Goal: Task Accomplishment & Management: Manage account settings

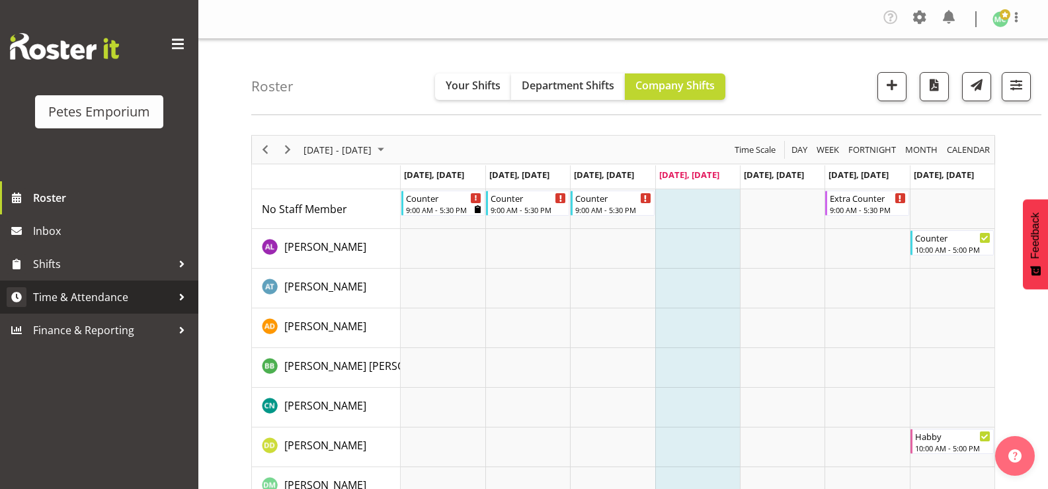
click at [121, 299] on span "Time & Attendance" at bounding box center [102, 297] width 139 height 20
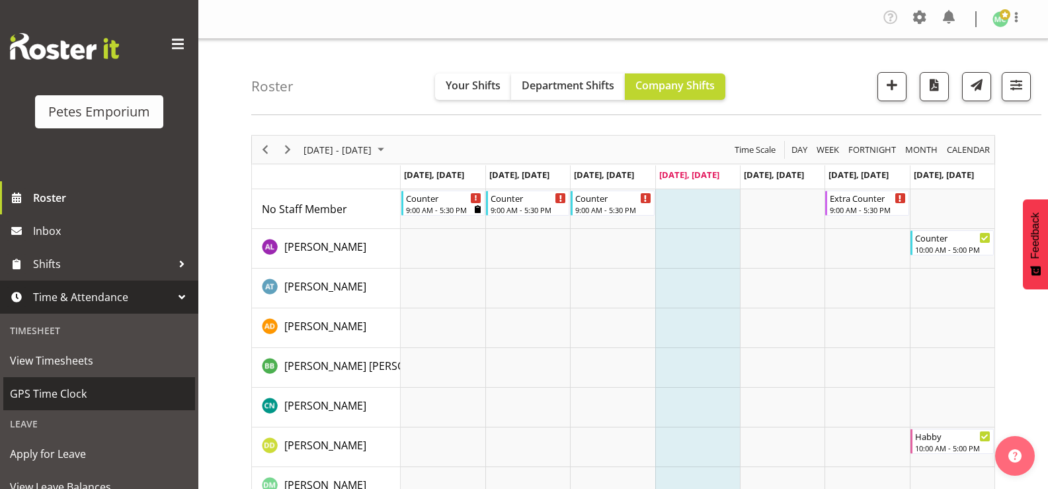
click at [88, 395] on span "GPS Time Clock" at bounding box center [99, 394] width 179 height 20
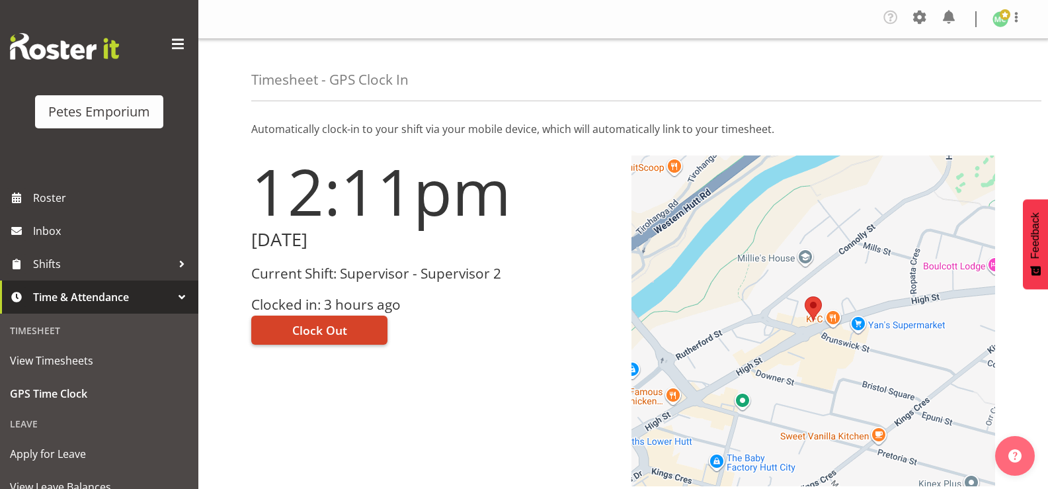
click at [364, 333] on button "Clock Out" at bounding box center [319, 329] width 136 height 29
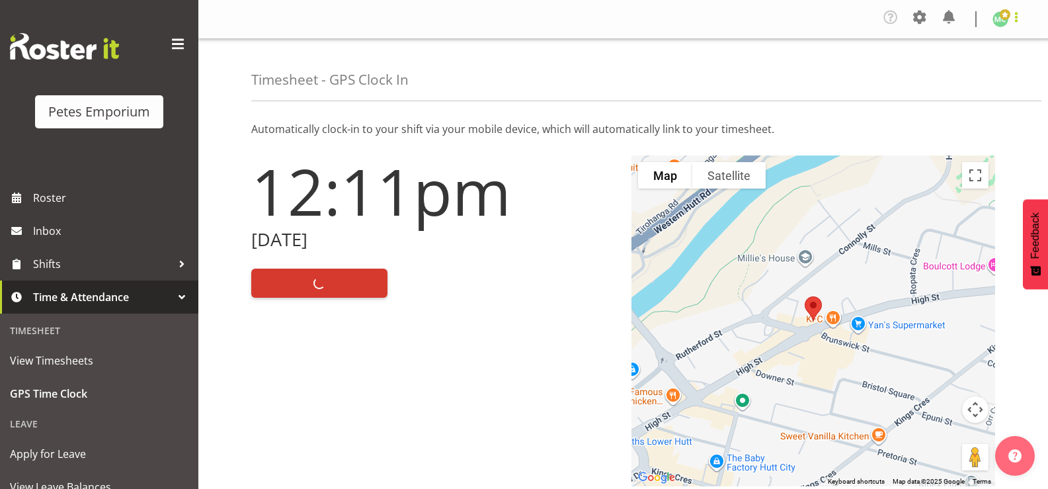
click at [1015, 24] on span at bounding box center [1017, 17] width 16 height 16
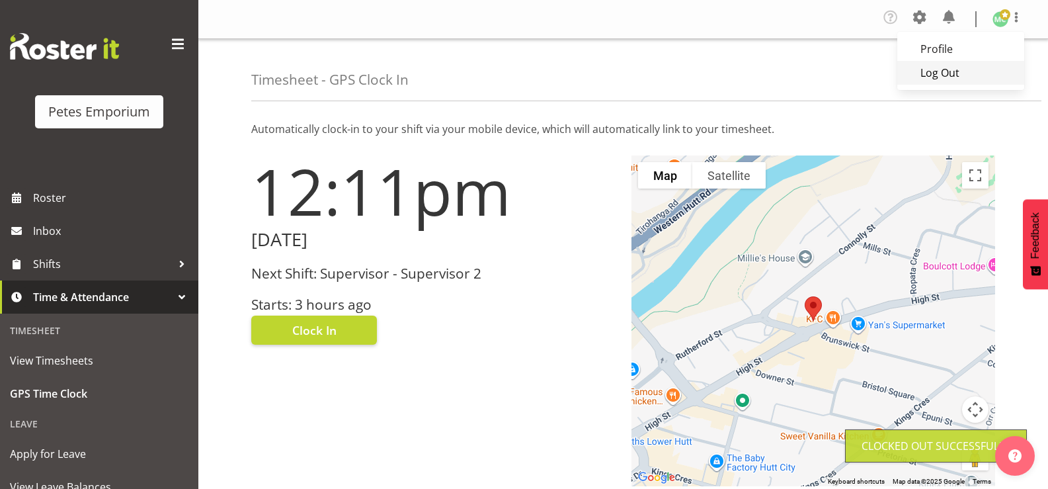
click at [983, 81] on link "Log Out" at bounding box center [960, 73] width 127 height 24
